Goal: Information Seeking & Learning: Learn about a topic

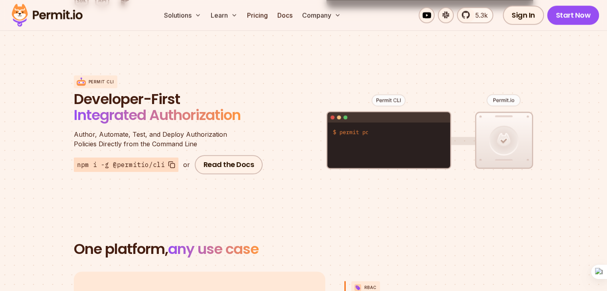
scroll to position [952, 0]
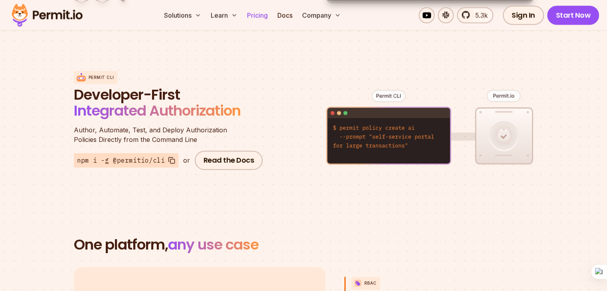
click at [271, 13] on link "Pricing" at bounding box center [257, 15] width 27 height 16
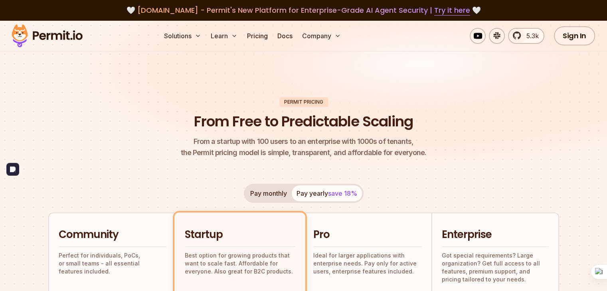
click at [247, 73] on img at bounding box center [303, 102] width 607 height 162
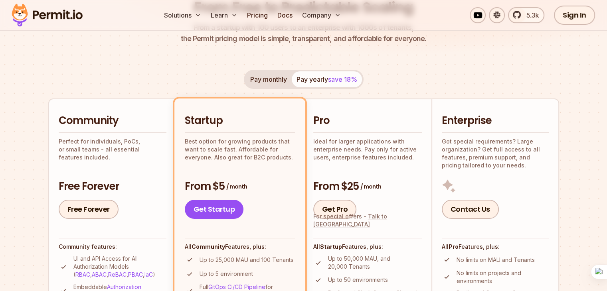
scroll to position [114, 0]
click at [272, 76] on button "Pay monthly" at bounding box center [268, 79] width 46 height 16
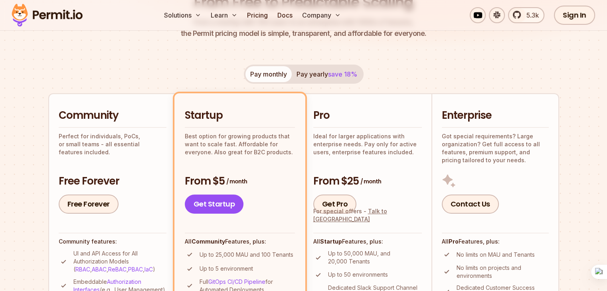
scroll to position [115, 0]
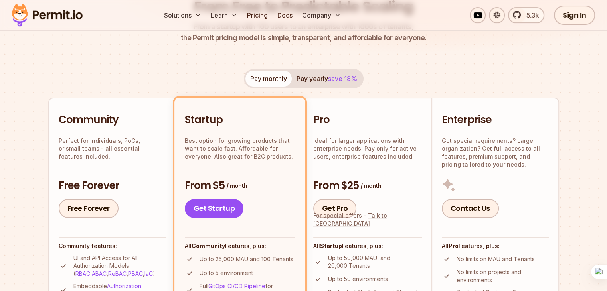
click at [318, 83] on button "Pay yearly save 18%" at bounding box center [327, 79] width 70 height 16
click at [269, 83] on button "Pay monthly" at bounding box center [268, 79] width 46 height 16
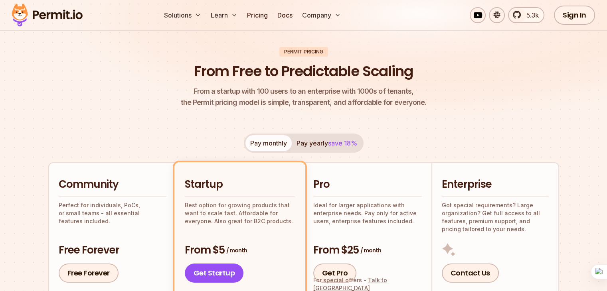
scroll to position [52, 0]
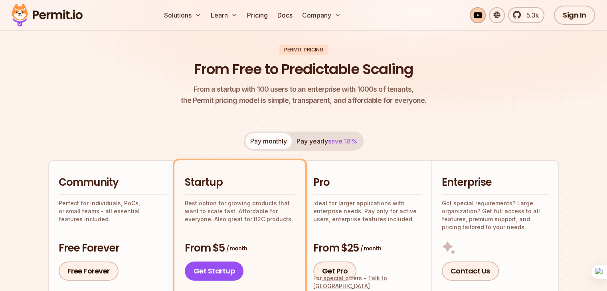
click at [482, 14] on link at bounding box center [477, 15] width 16 height 16
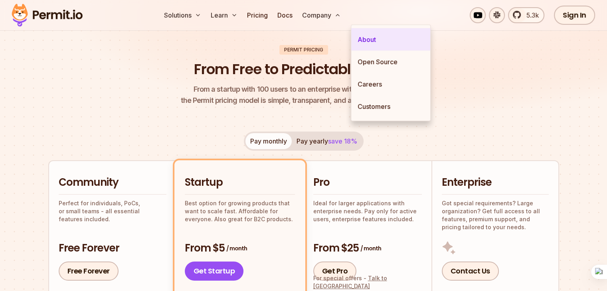
click at [366, 39] on link "About" at bounding box center [390, 39] width 79 height 22
